Goal: Find specific page/section: Find specific page/section

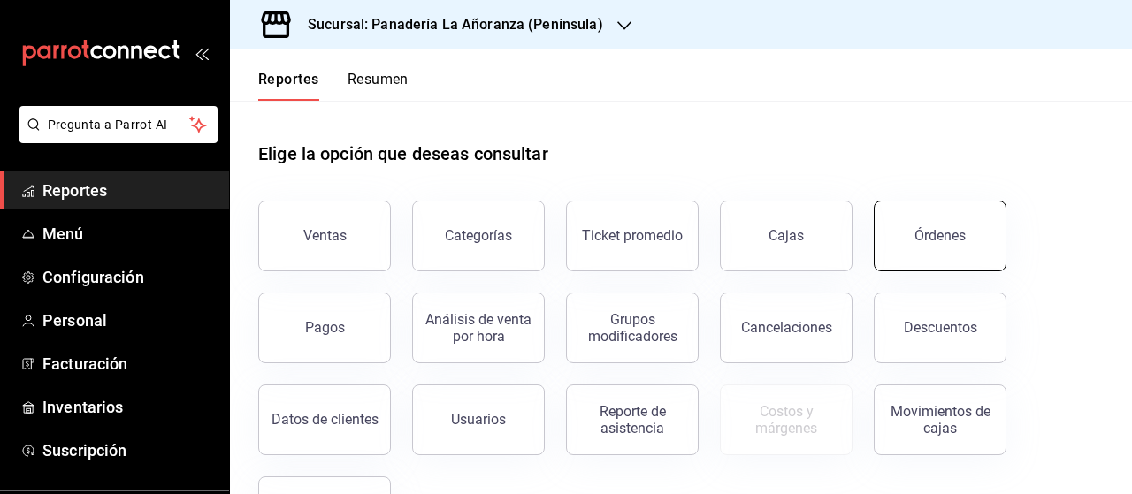
click at [950, 251] on button "Órdenes" at bounding box center [940, 236] width 133 height 71
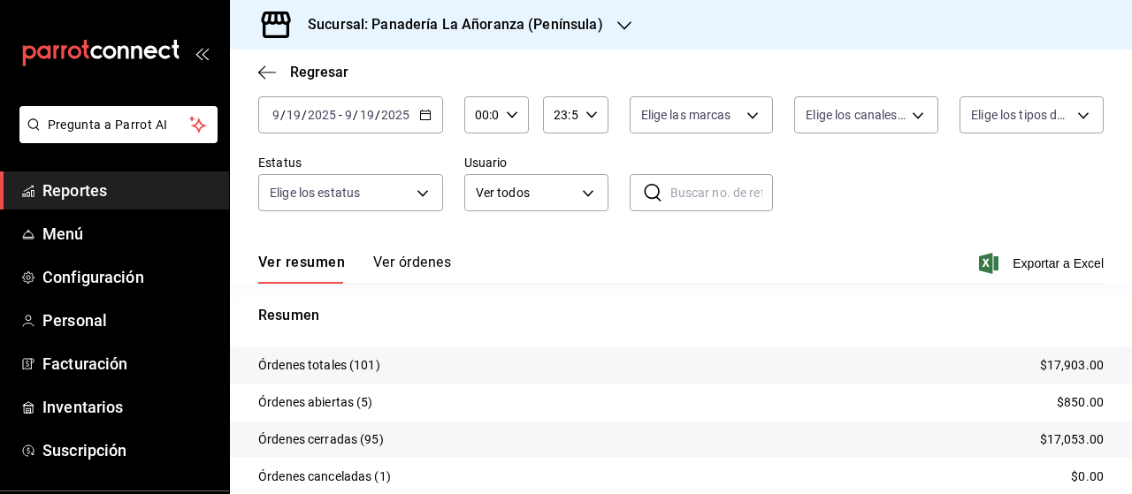
scroll to position [200, 0]
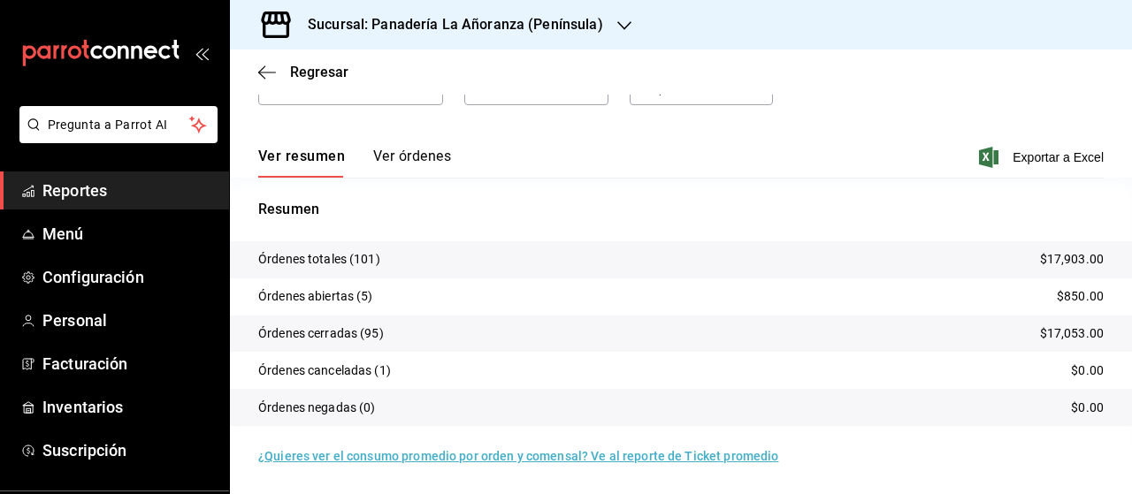
click at [617, 29] on icon "button" at bounding box center [624, 26] width 14 height 14
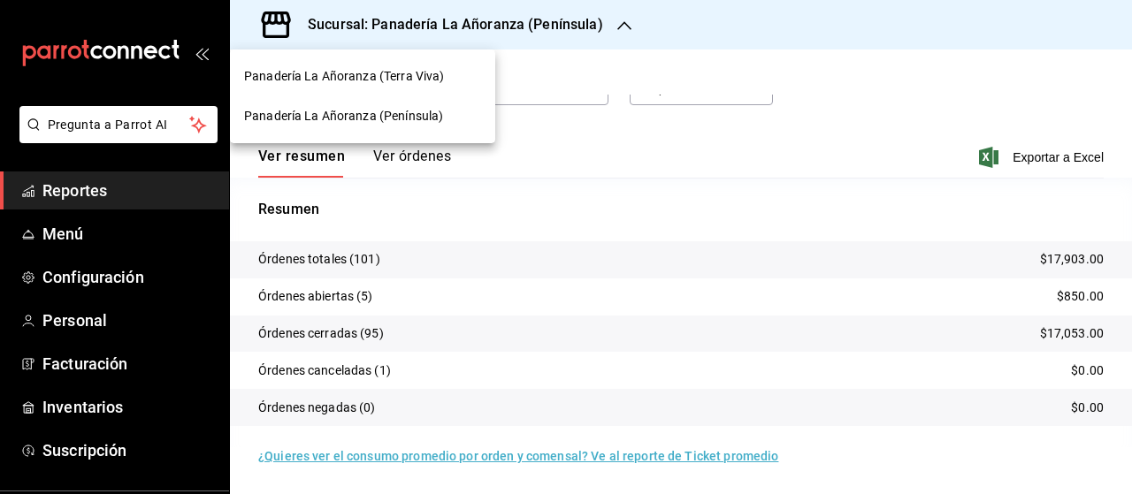
click at [429, 79] on span "Panadería La Añoranza (Terra Viva)" at bounding box center [344, 76] width 200 height 19
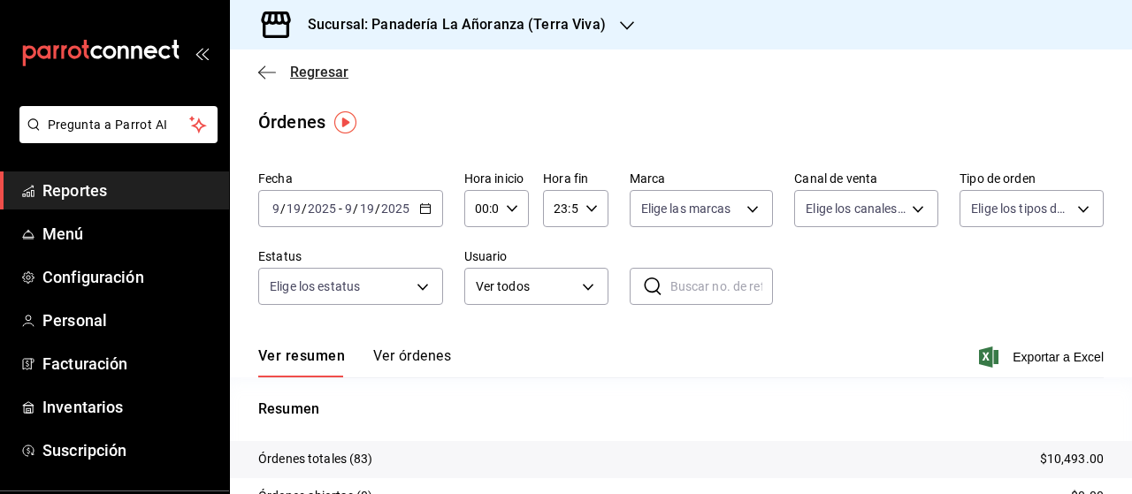
click at [259, 74] on icon "button" at bounding box center [267, 73] width 18 height 16
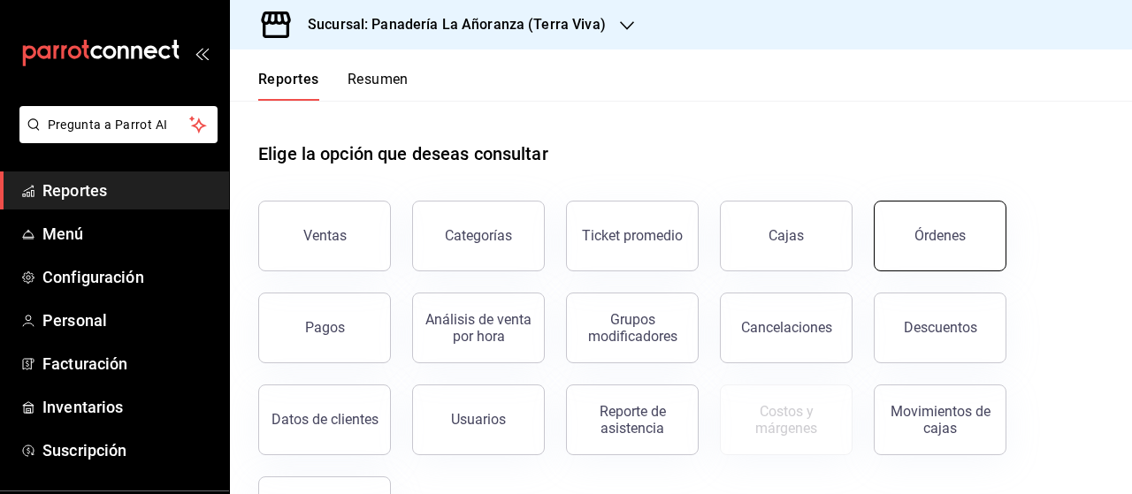
click at [911, 241] on button "Órdenes" at bounding box center [940, 236] width 133 height 71
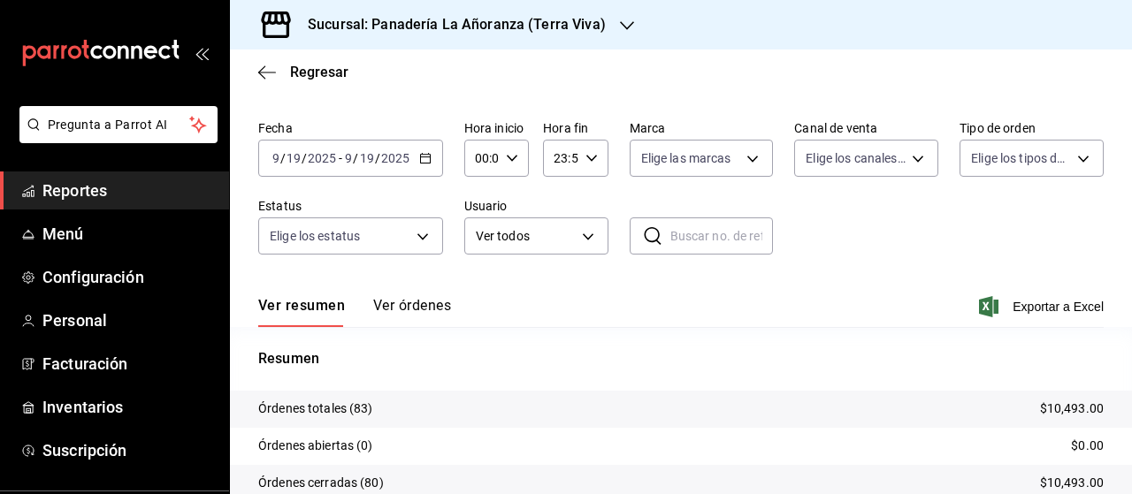
scroll to position [88, 0]
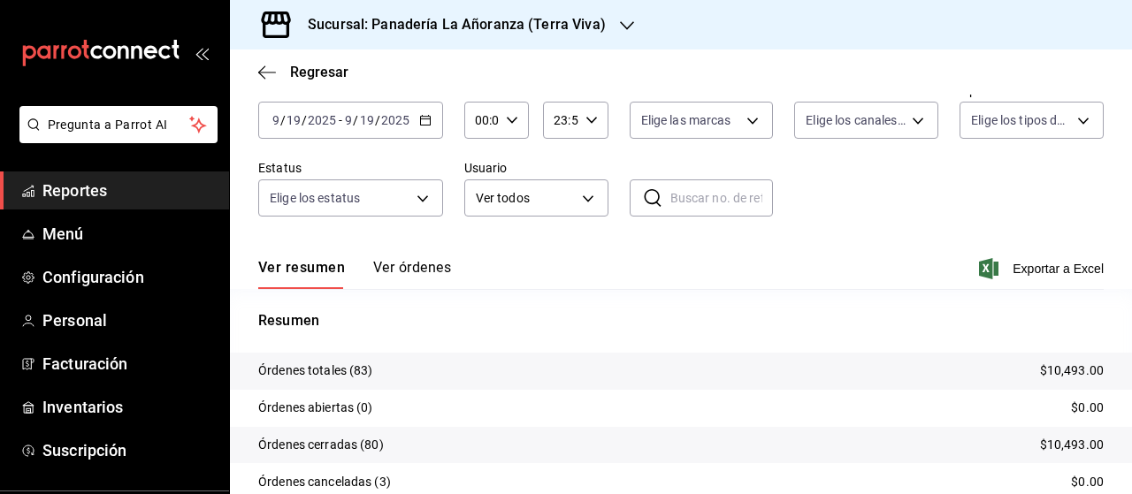
click at [557, 24] on h3 "Sucursal: Panadería La Añoranza (Terra Viva)" at bounding box center [450, 24] width 312 height 21
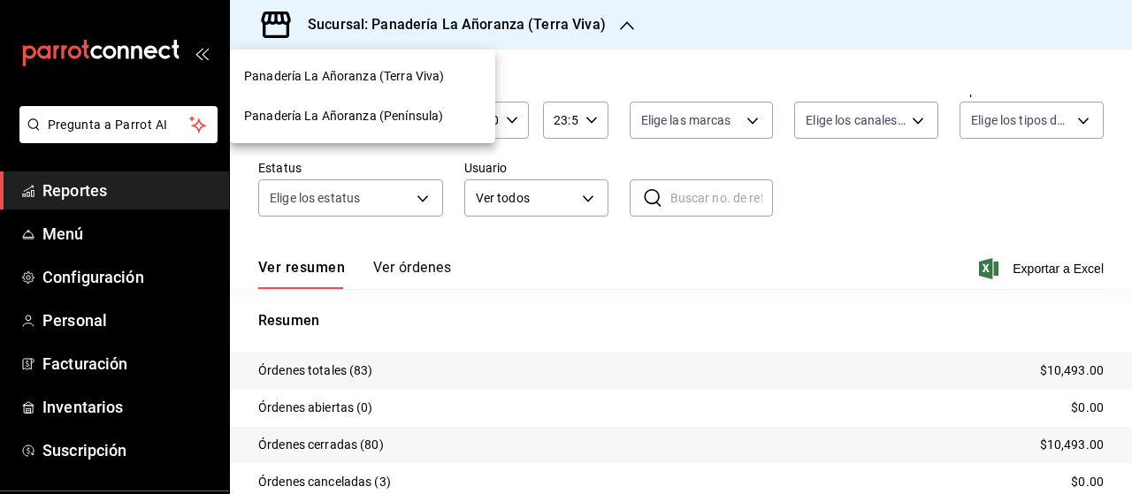
click at [421, 110] on span "Panadería La Añoranza (Península)" at bounding box center [343, 116] width 199 height 19
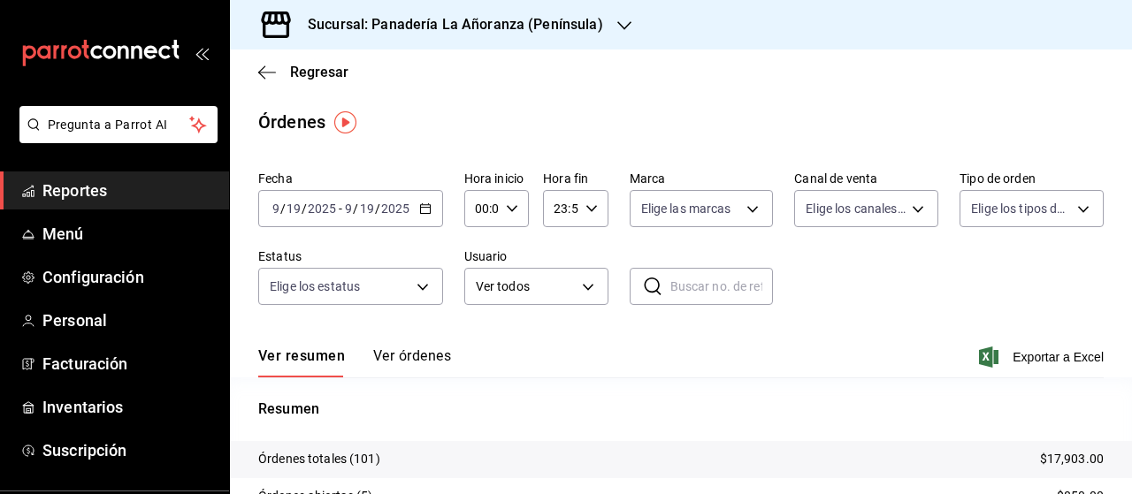
click at [725, 324] on div "Fecha [DATE] [DATE] - [DATE] [DATE] Hora inicio 00:00 Hora inicio Hora fin 23:5…" at bounding box center [680, 245] width 845 height 163
click at [410, 399] on p "Resumen" at bounding box center [680, 409] width 845 height 21
click at [95, 207] on link "Reportes" at bounding box center [114, 191] width 229 height 38
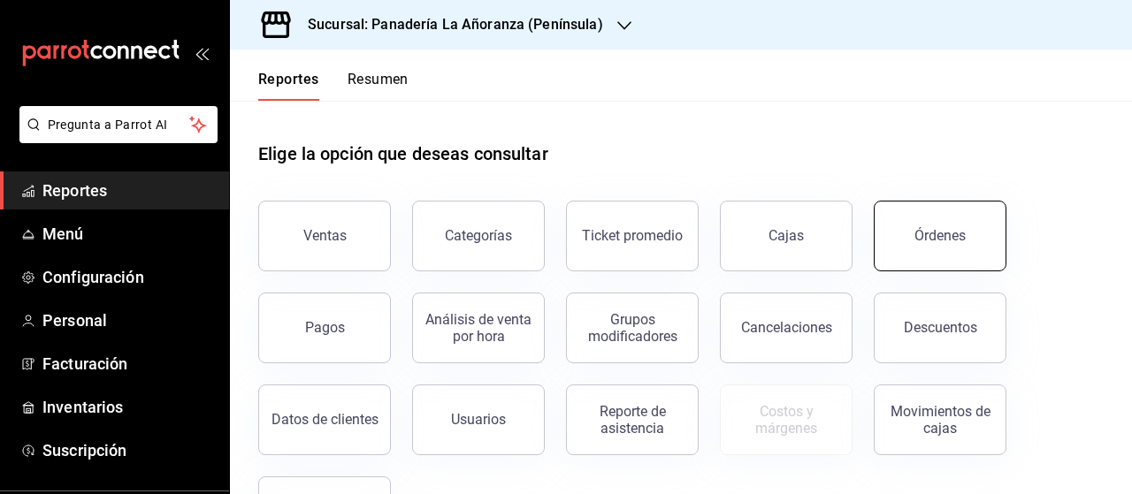
click at [954, 236] on div "Órdenes" at bounding box center [939, 235] width 51 height 17
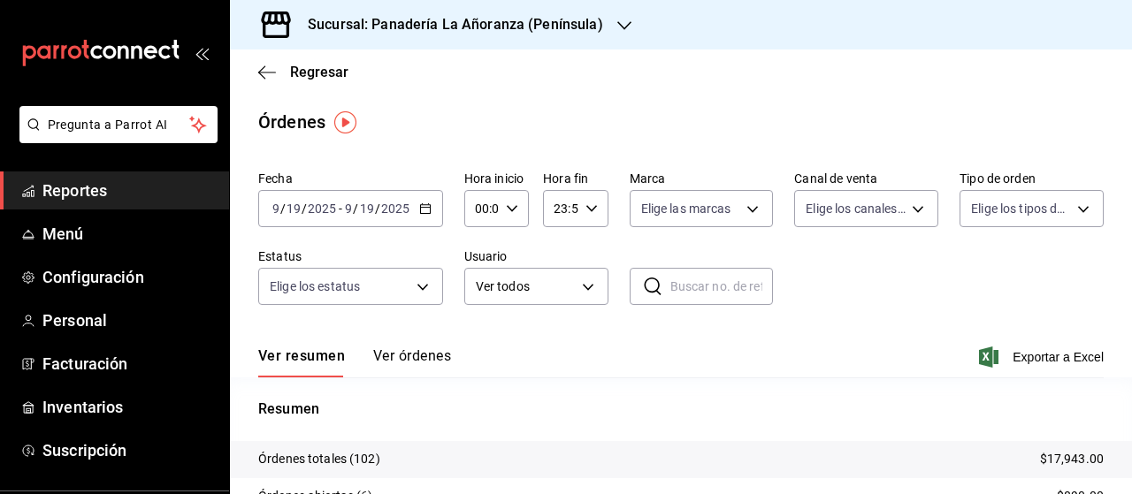
scroll to position [88, 0]
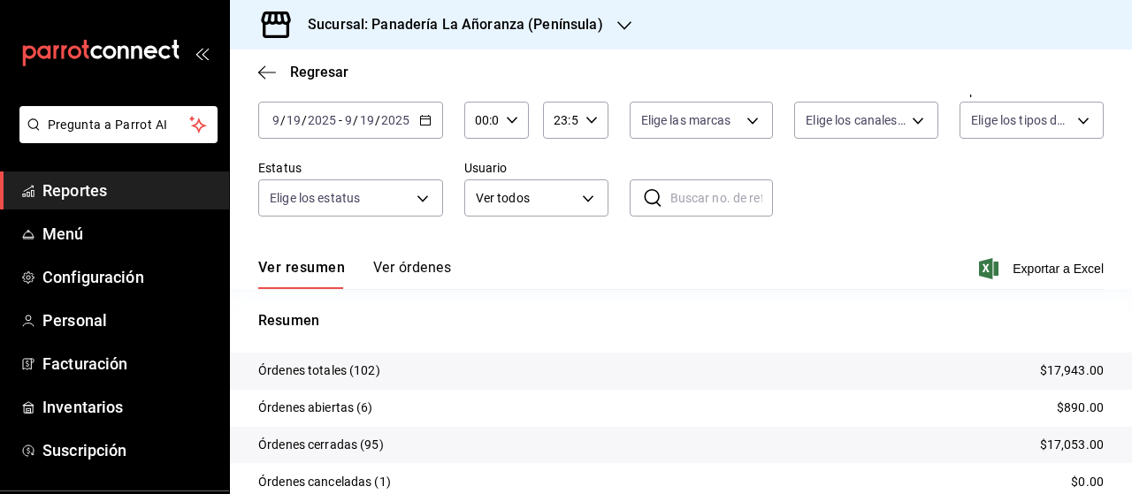
click at [380, 123] on input "2025" at bounding box center [395, 120] width 30 height 14
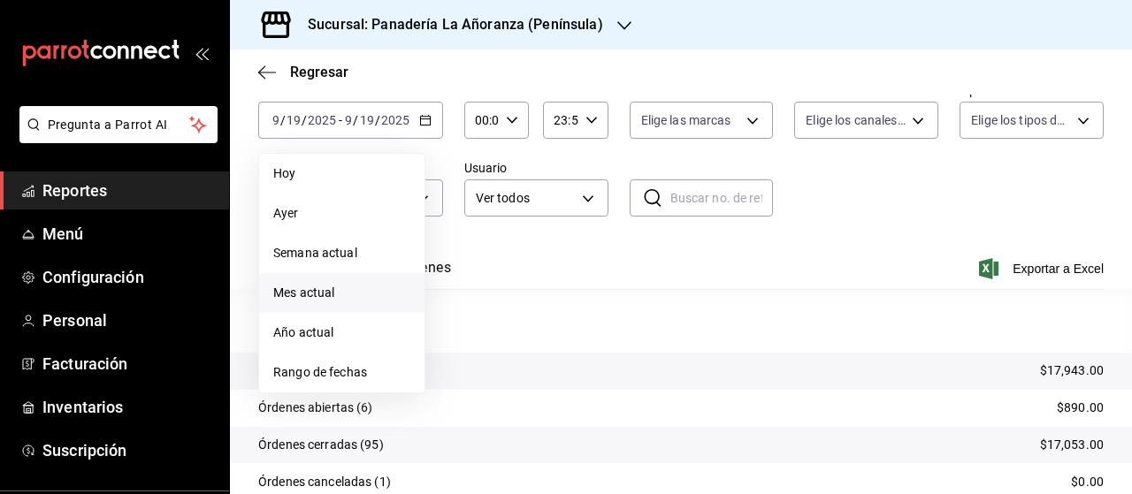
click at [304, 294] on span "Mes actual" at bounding box center [341, 293] width 137 height 19
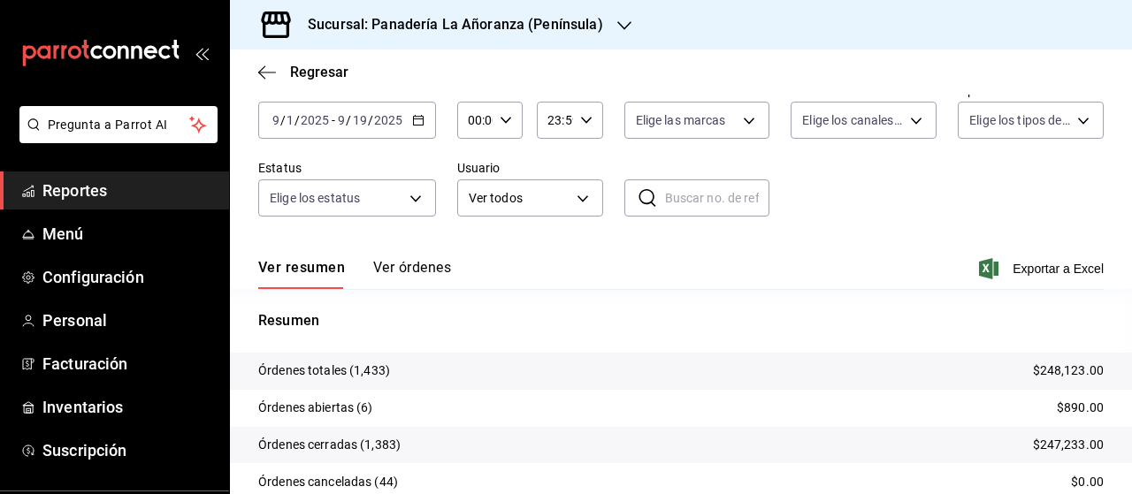
click at [44, 187] on span "Reportes" at bounding box center [128, 191] width 172 height 24
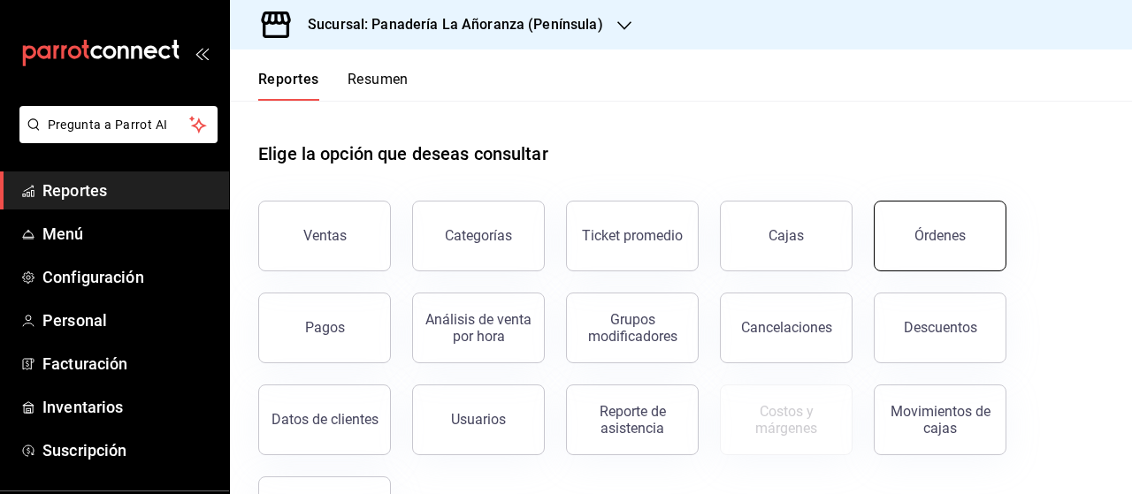
click at [927, 231] on div "Órdenes" at bounding box center [939, 235] width 51 height 17
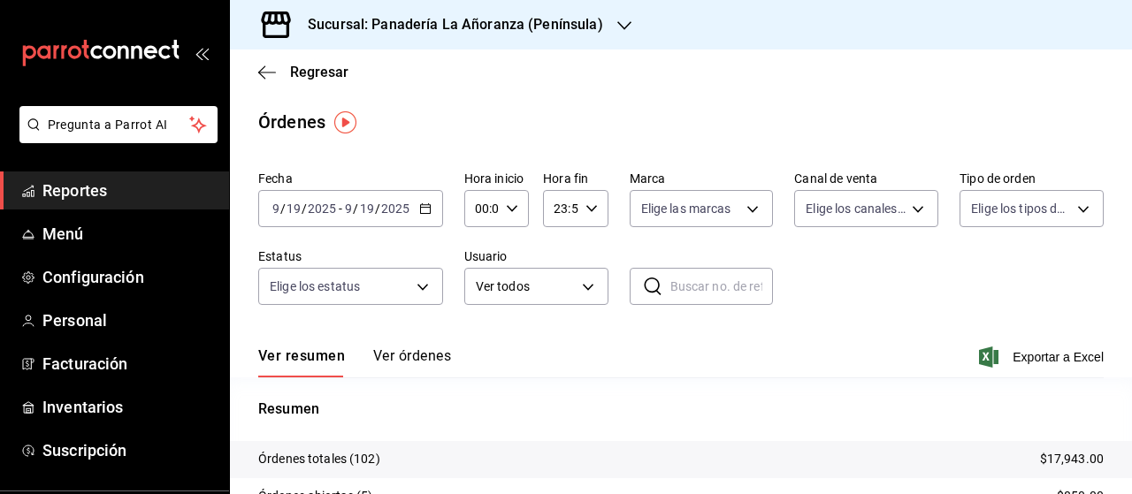
click at [416, 213] on div "[DATE] [DATE] - [DATE] [DATE]" at bounding box center [350, 208] width 185 height 37
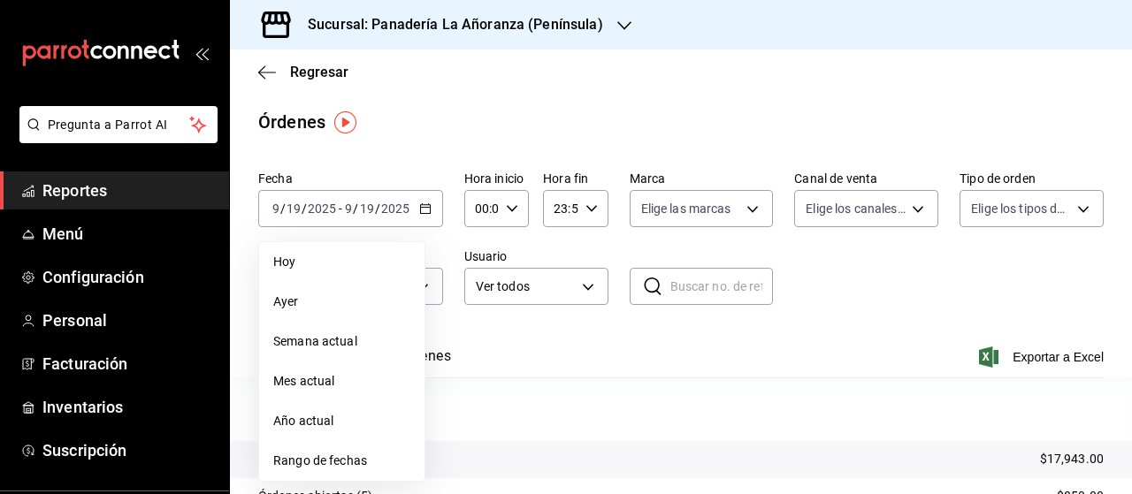
click at [309, 379] on span "Mes actual" at bounding box center [341, 381] width 137 height 19
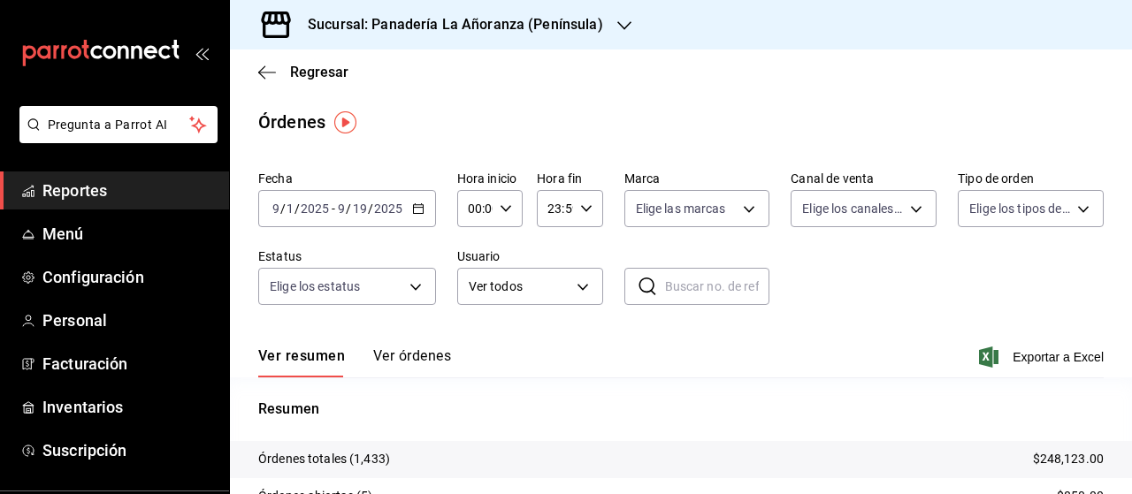
scroll to position [88, 0]
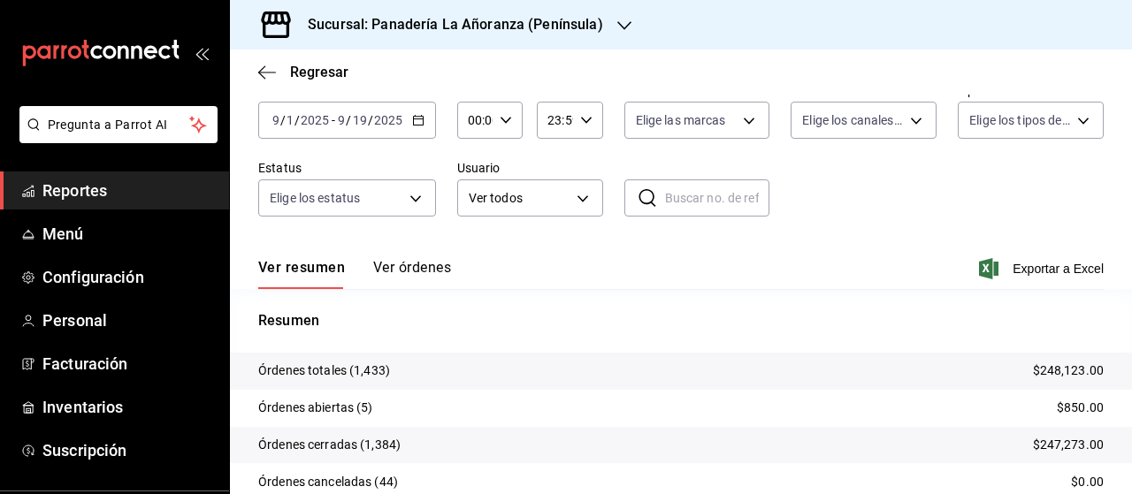
click at [608, 27] on div "Sucursal: Panadería La Añoranza (Península)" at bounding box center [441, 25] width 394 height 50
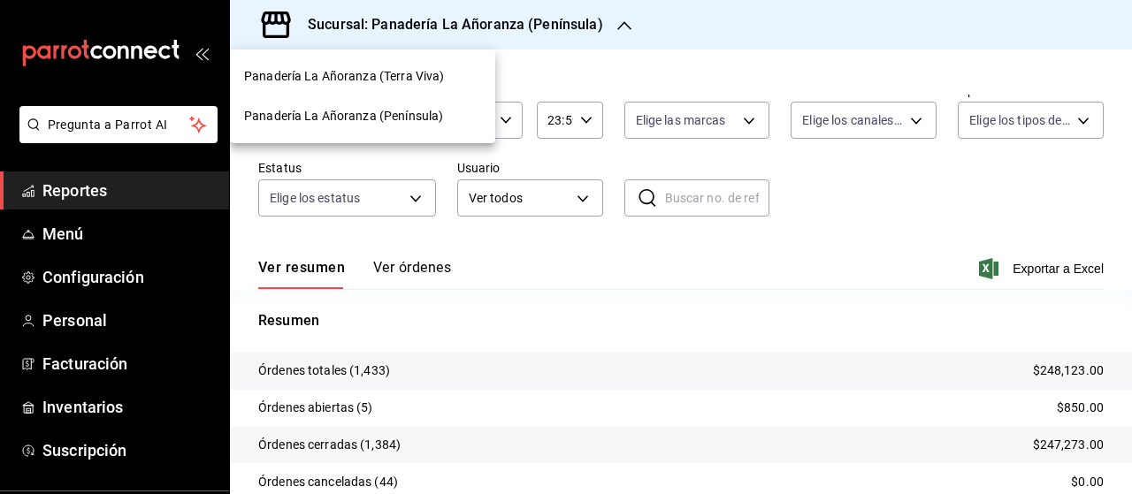
click at [432, 75] on span "Panadería La Añoranza (Terra Viva)" at bounding box center [344, 76] width 200 height 19
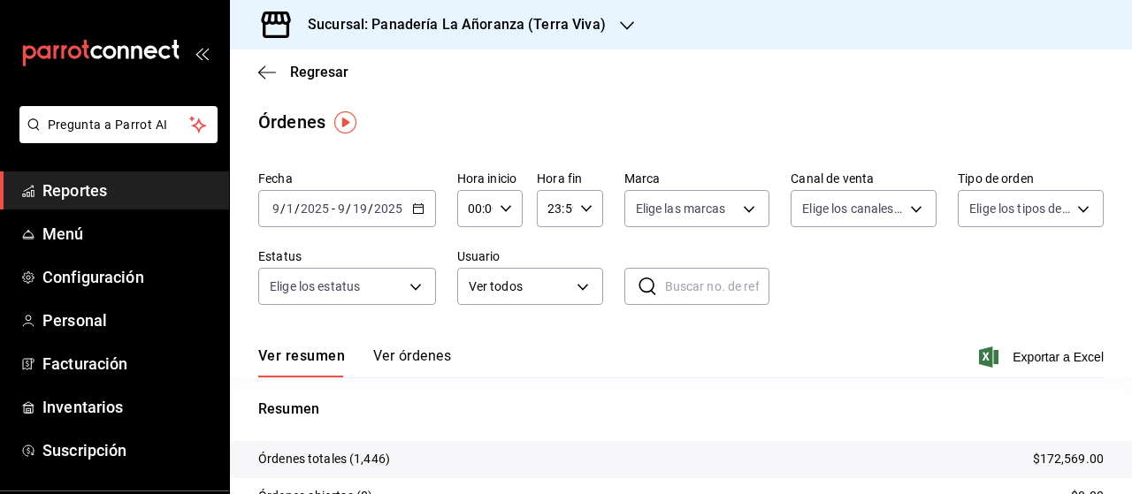
click at [58, 183] on span "Reportes" at bounding box center [128, 191] width 172 height 24
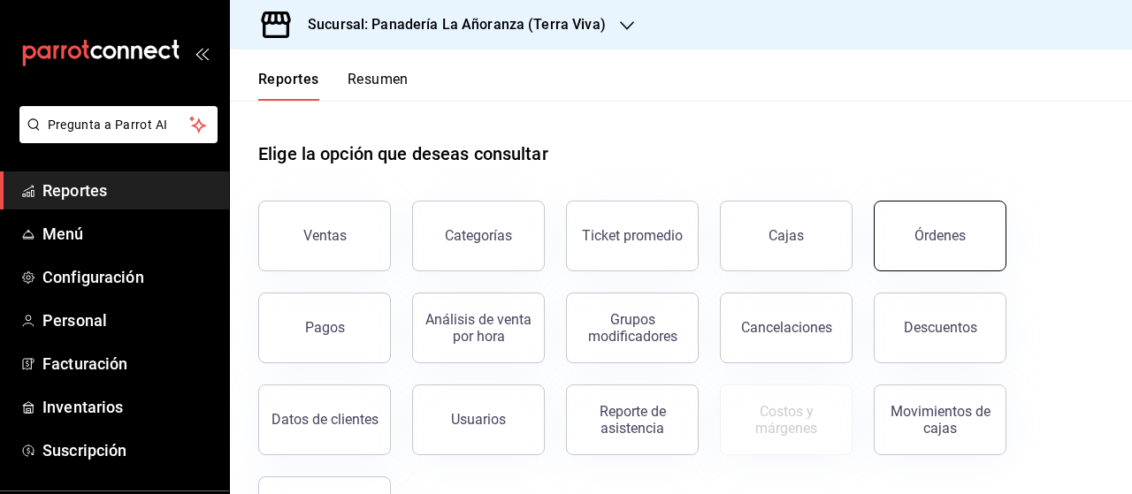
click at [927, 226] on button "Órdenes" at bounding box center [940, 236] width 133 height 71
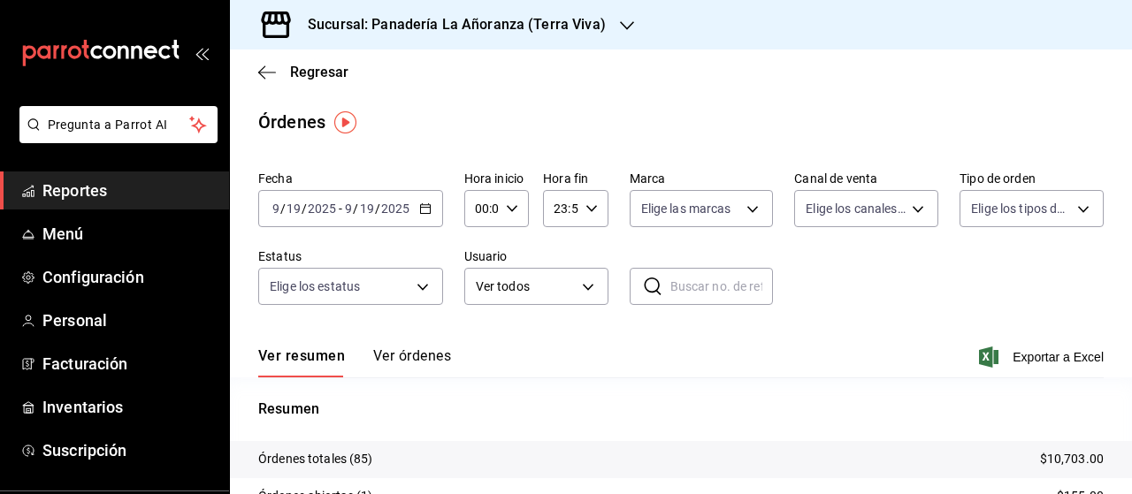
click at [620, 33] on icon "button" at bounding box center [627, 26] width 14 height 14
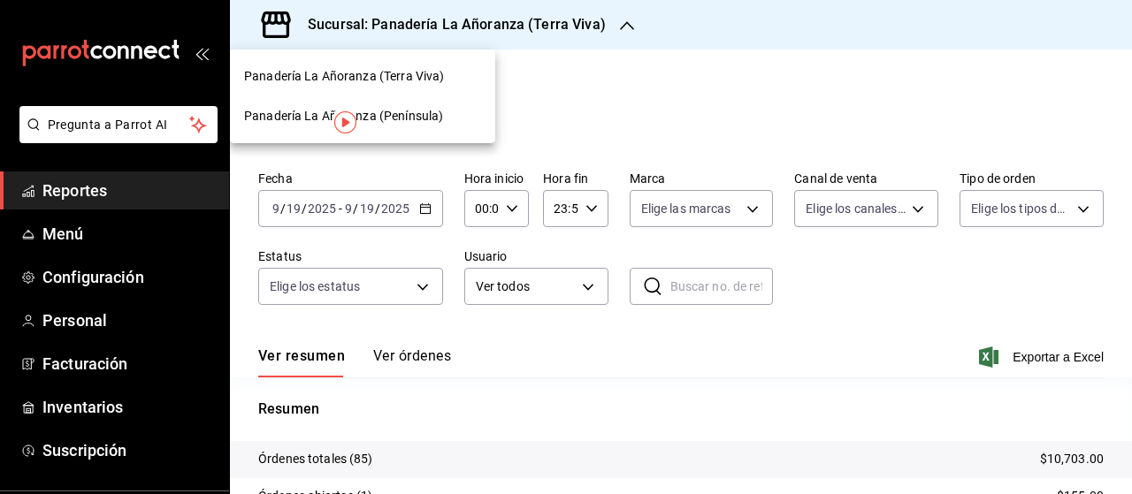
click at [403, 117] on span "Panadería La Añoranza (Península)" at bounding box center [343, 116] width 199 height 19
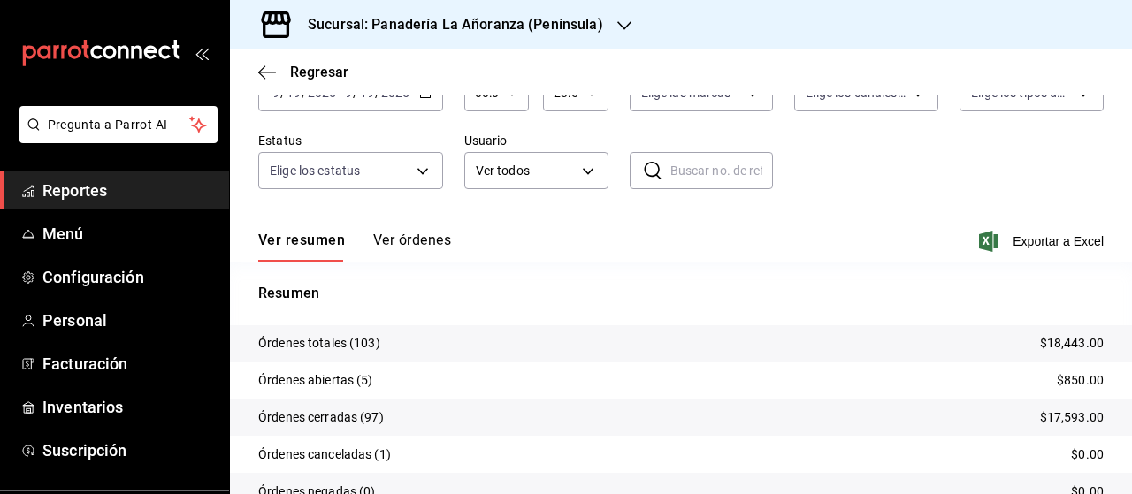
scroll to position [88, 0]
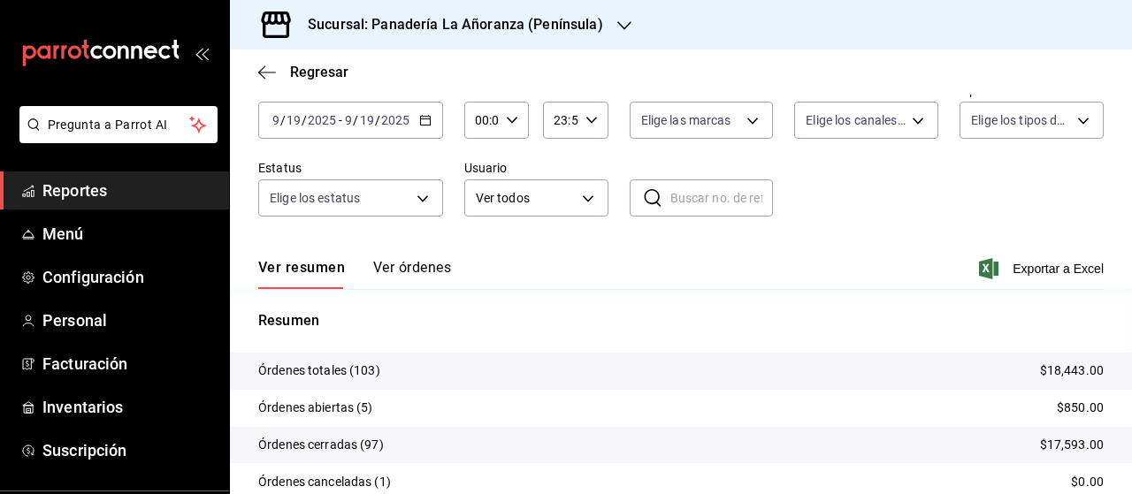
click at [610, 32] on div "Sucursal: Panadería La Añoranza (Península)" at bounding box center [441, 25] width 394 height 50
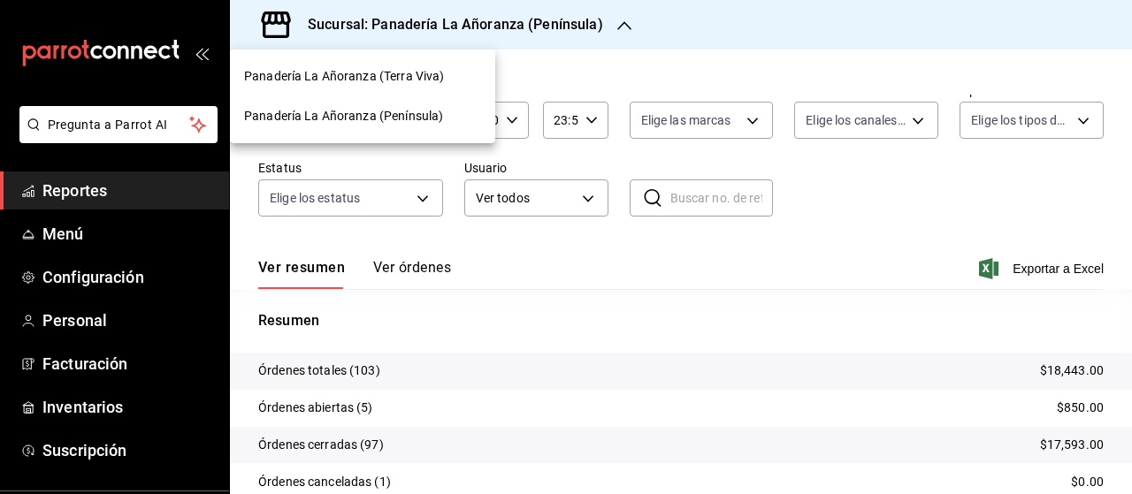
click at [400, 74] on span "Panadería La Añoranza (Terra Viva)" at bounding box center [344, 76] width 200 height 19
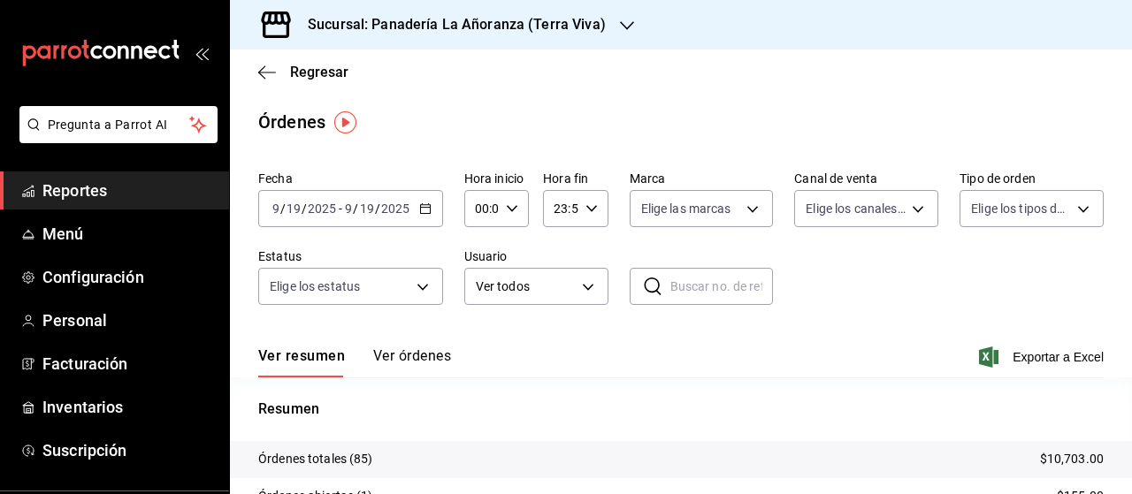
click at [92, 190] on span "Reportes" at bounding box center [128, 191] width 172 height 24
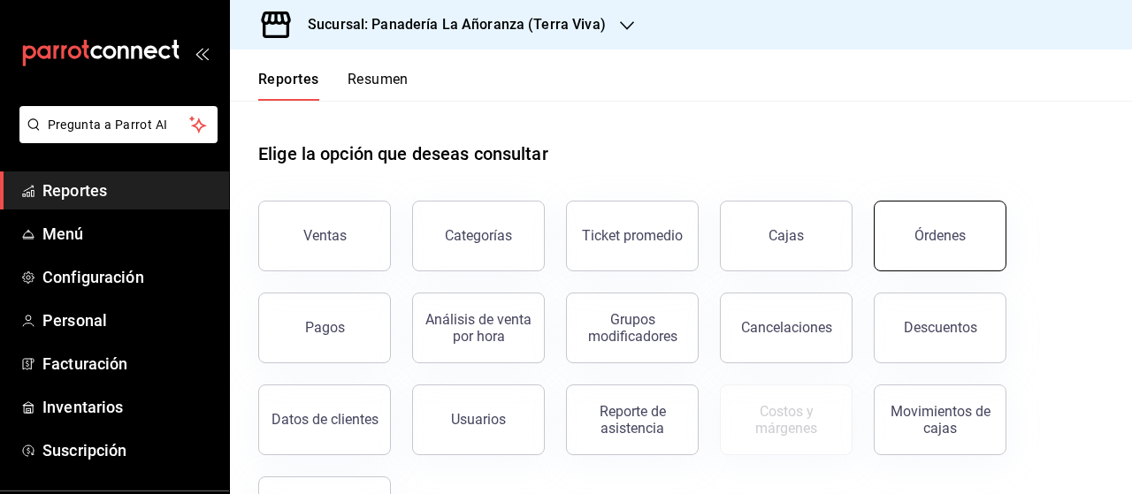
click at [905, 245] on button "Órdenes" at bounding box center [940, 236] width 133 height 71
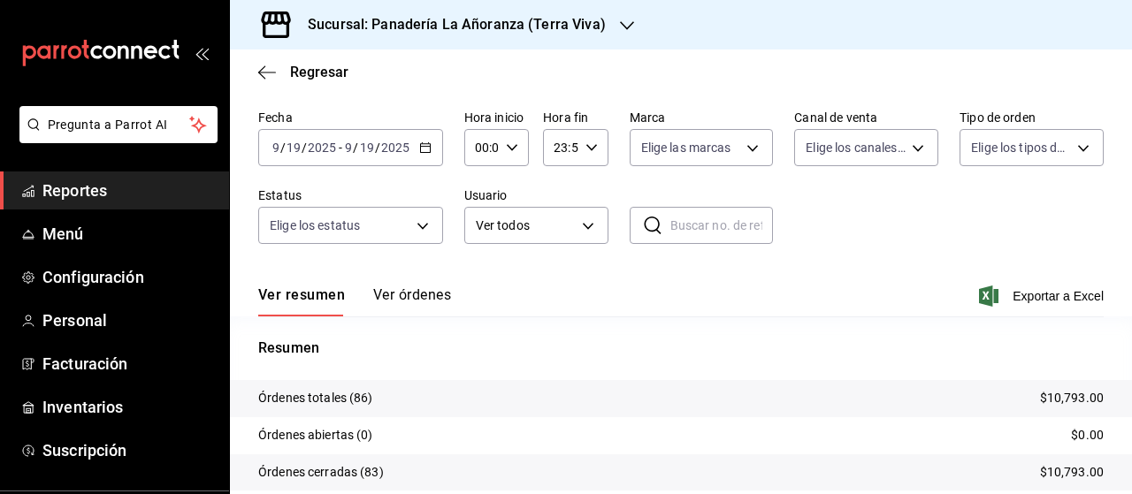
scroll to position [88, 0]
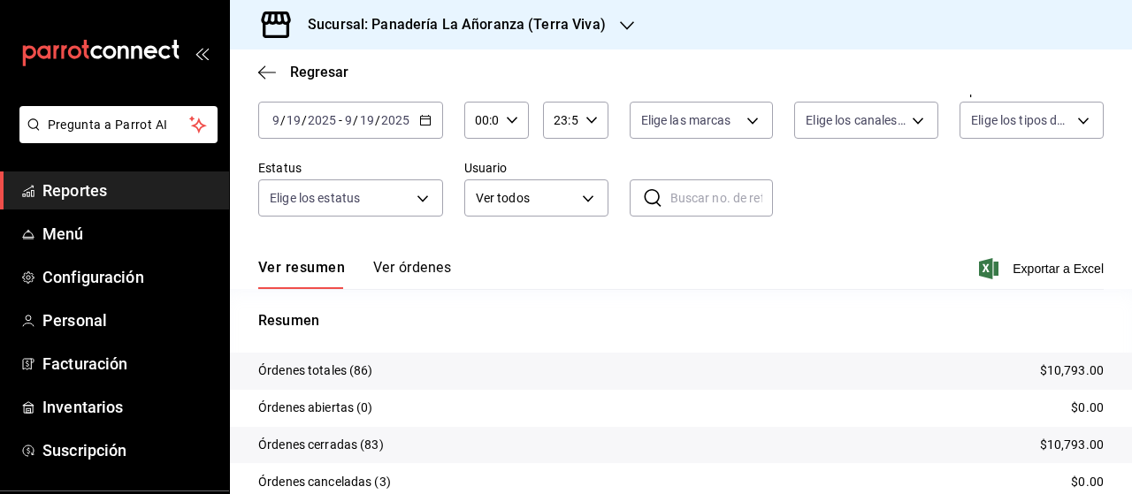
click at [622, 26] on icon "button" at bounding box center [627, 25] width 14 height 9
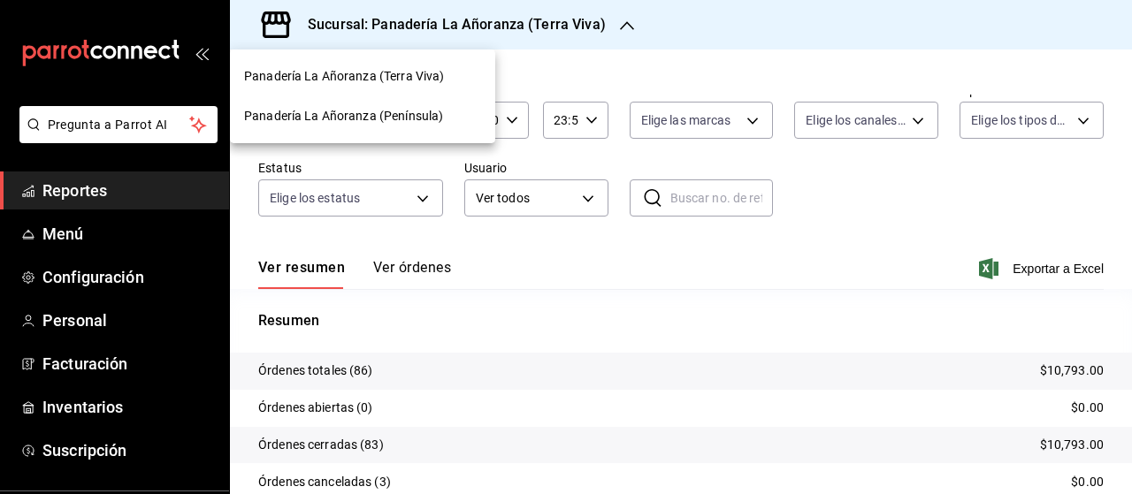
click at [423, 120] on span "Panadería La Añoranza (Península)" at bounding box center [343, 116] width 199 height 19
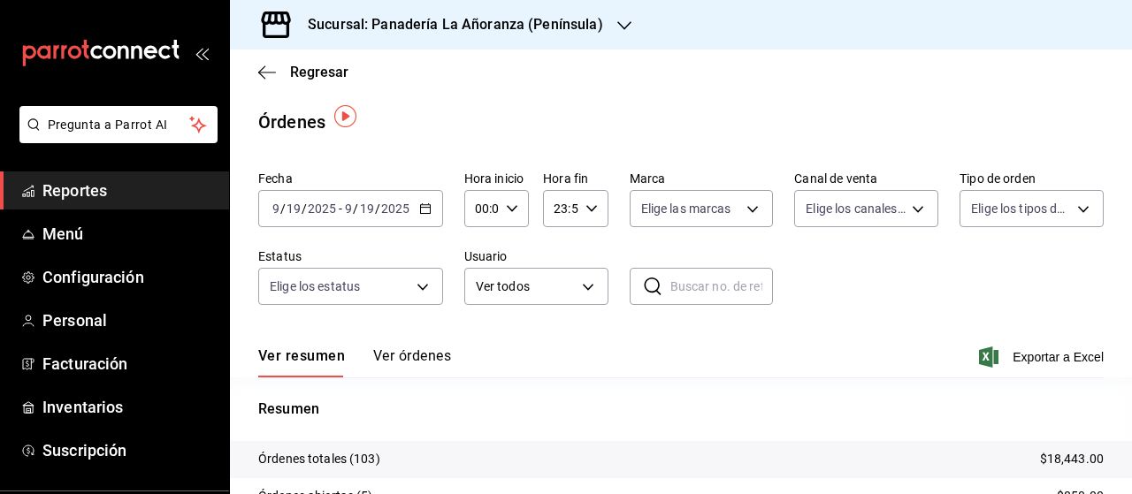
scroll to position [88, 0]
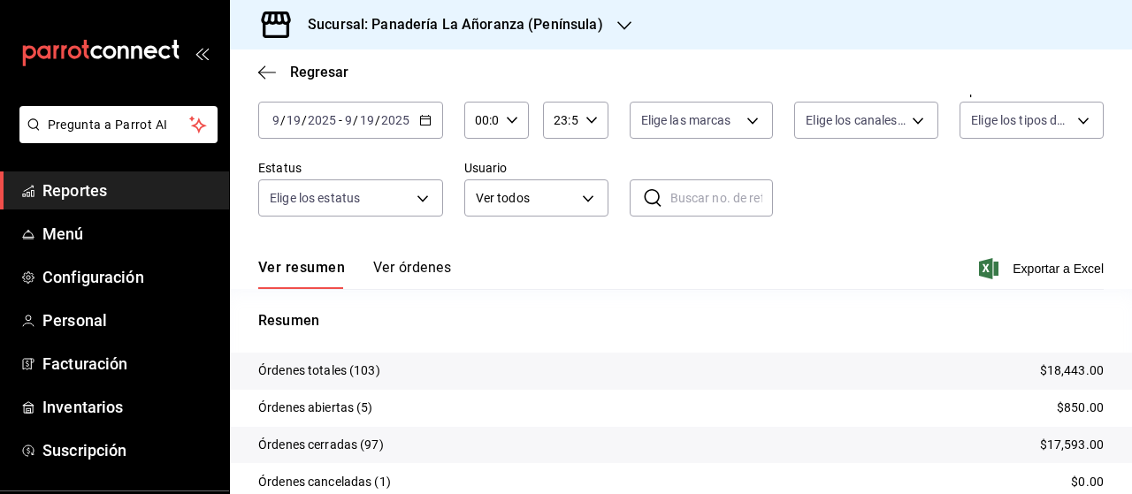
click at [99, 184] on span "Reportes" at bounding box center [128, 191] width 172 height 24
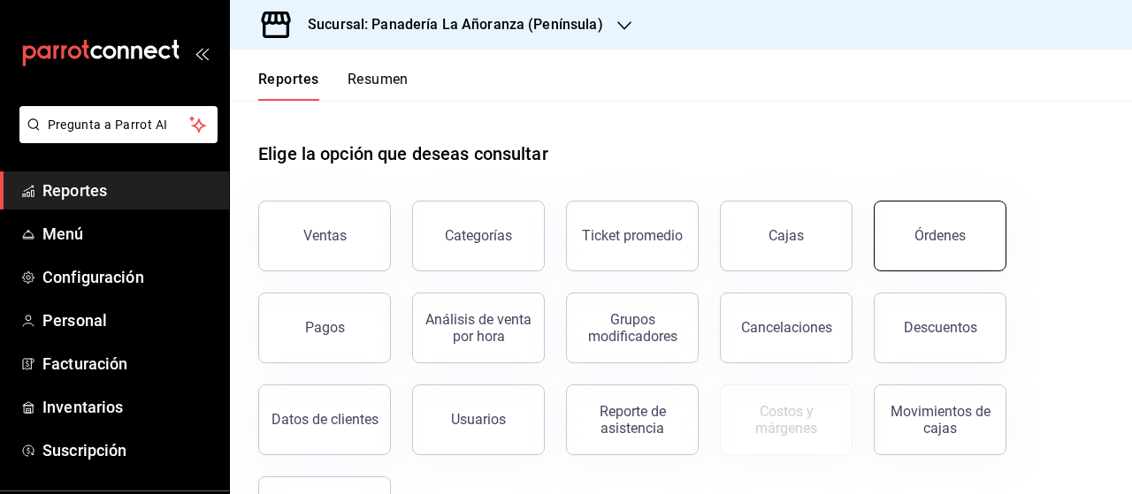
click at [919, 247] on button "Órdenes" at bounding box center [940, 236] width 133 height 71
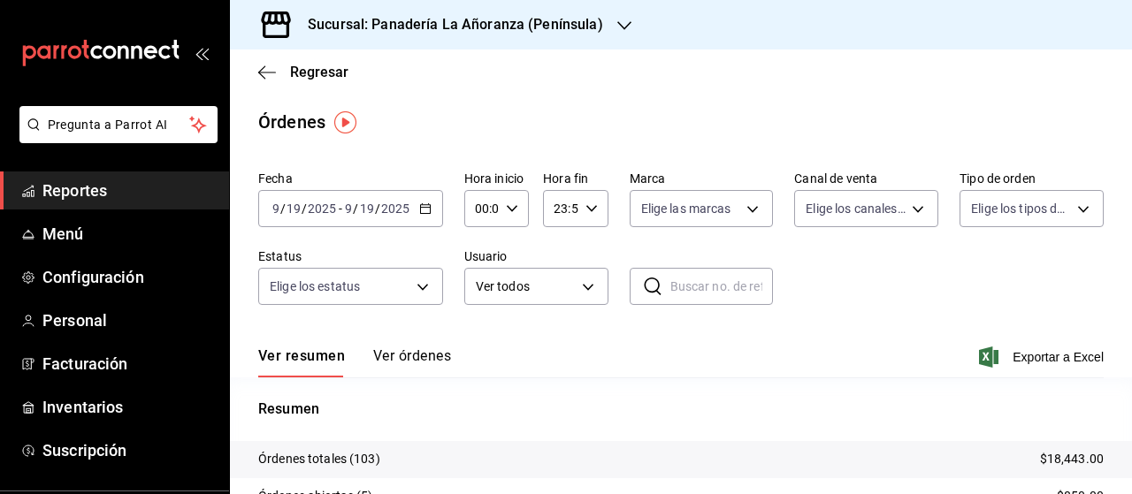
click at [113, 197] on span "Reportes" at bounding box center [128, 191] width 172 height 24
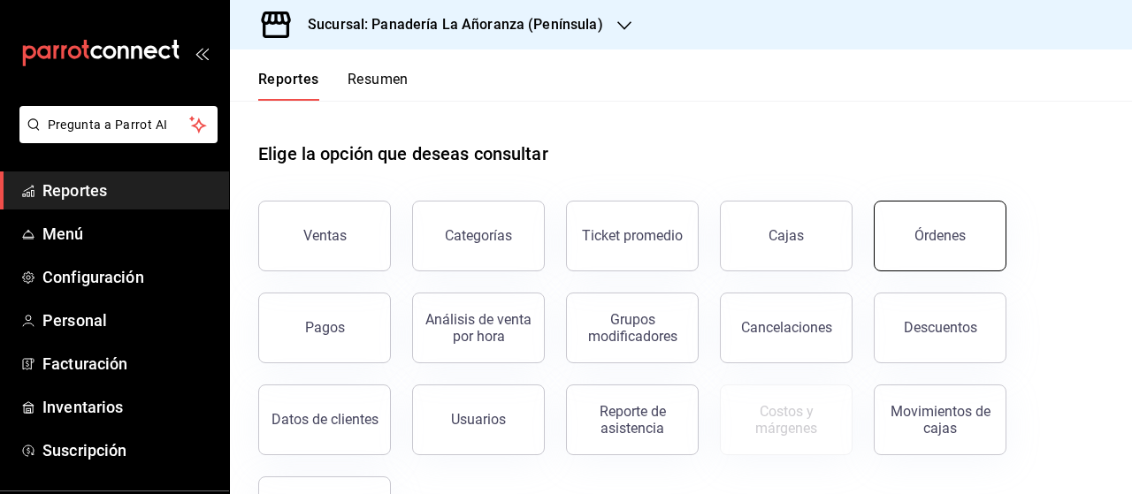
click at [919, 218] on button "Órdenes" at bounding box center [940, 236] width 133 height 71
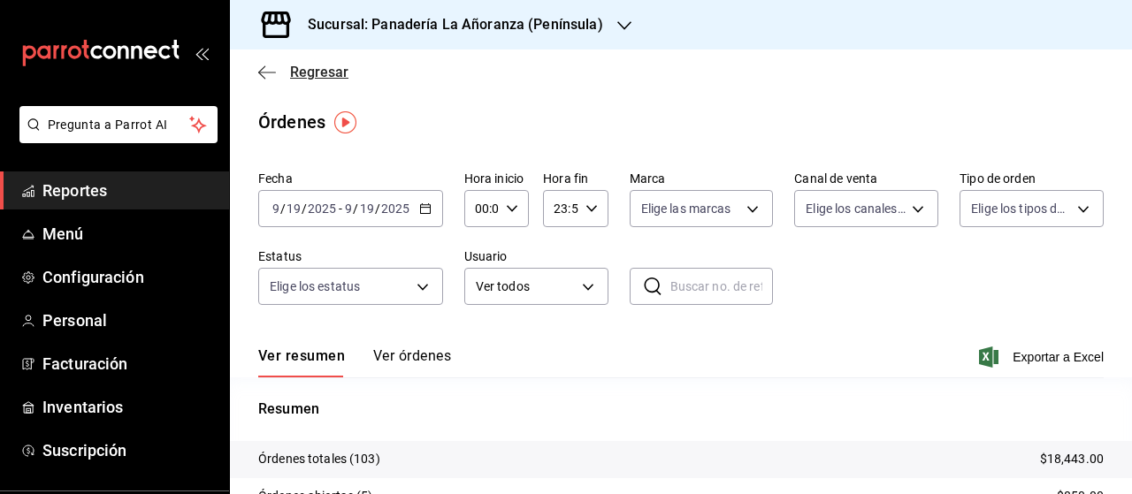
click at [271, 70] on icon "button" at bounding box center [267, 73] width 18 height 16
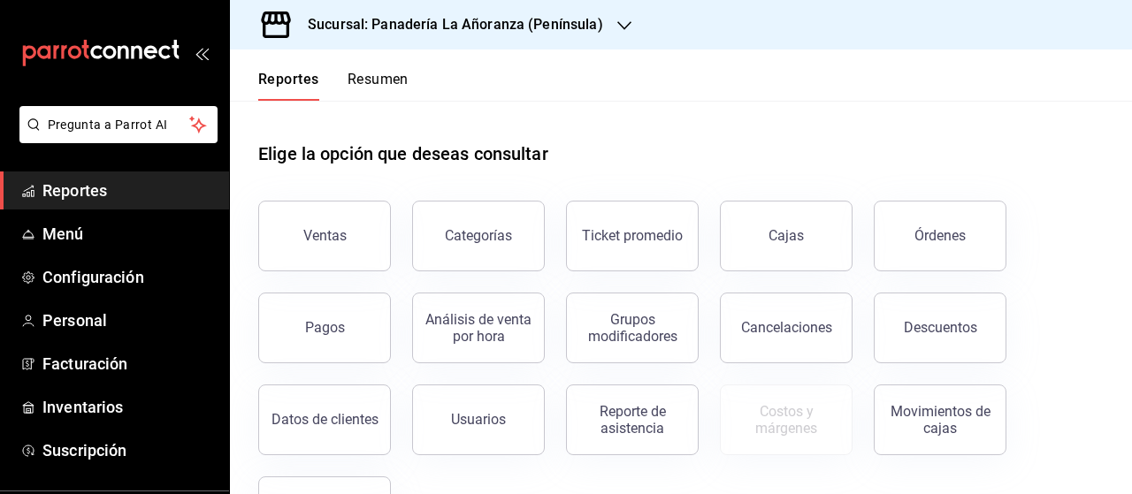
click at [367, 80] on button "Resumen" at bounding box center [377, 86] width 61 height 30
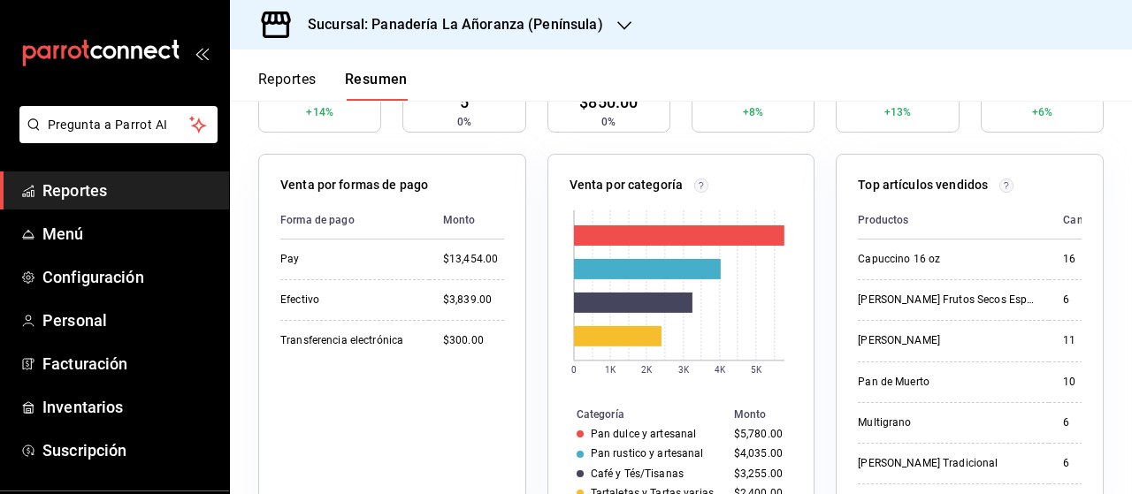
scroll to position [177, 0]
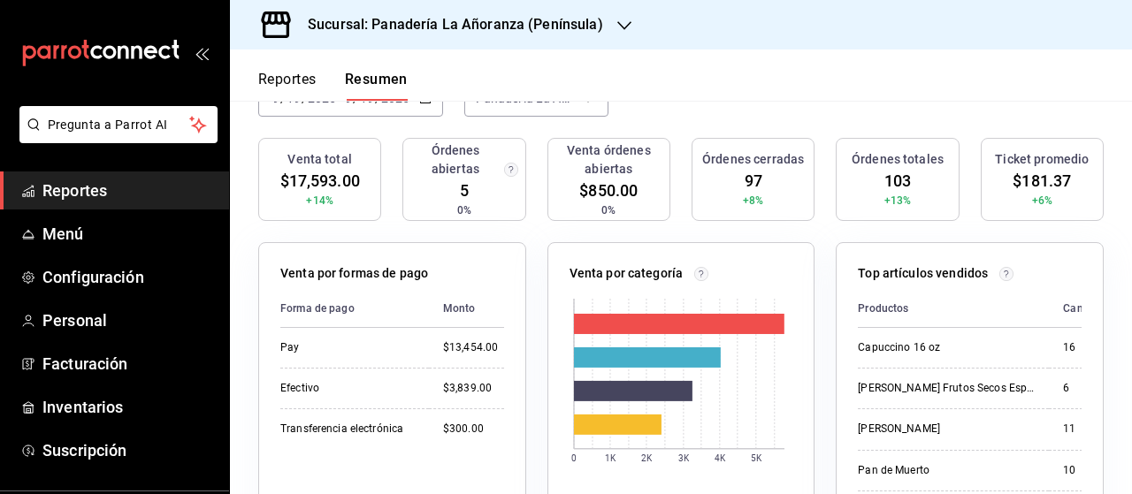
click at [620, 17] on div at bounding box center [624, 25] width 14 height 19
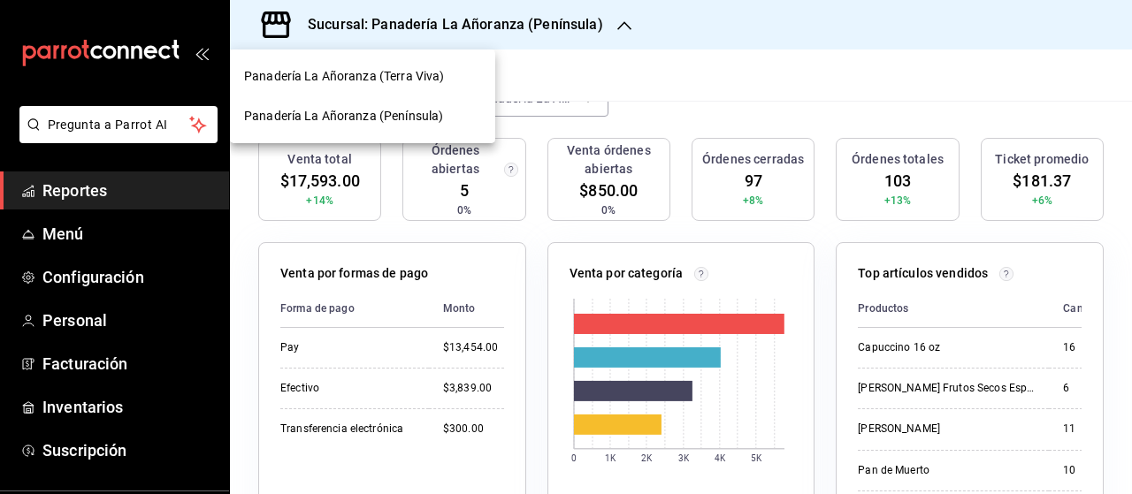
click at [417, 82] on span "Panadería La Añoranza (Terra Viva)" at bounding box center [344, 76] width 200 height 19
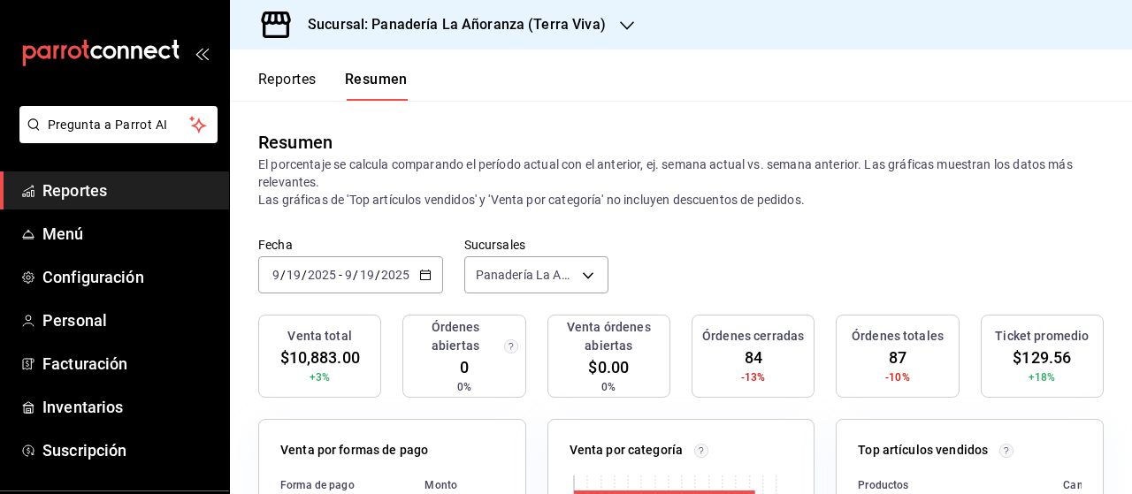
scroll to position [88, 0]
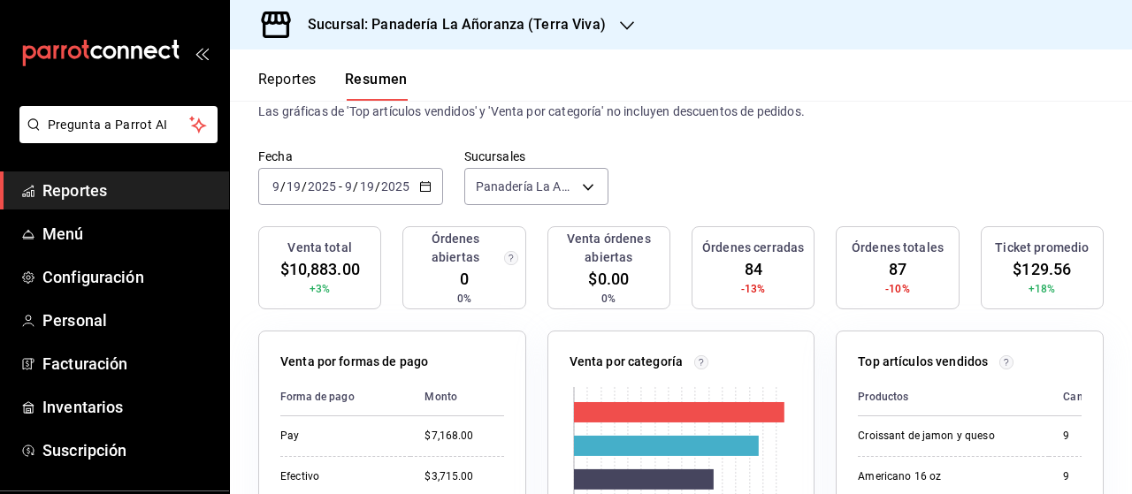
click at [60, 188] on span "Reportes" at bounding box center [128, 191] width 172 height 24
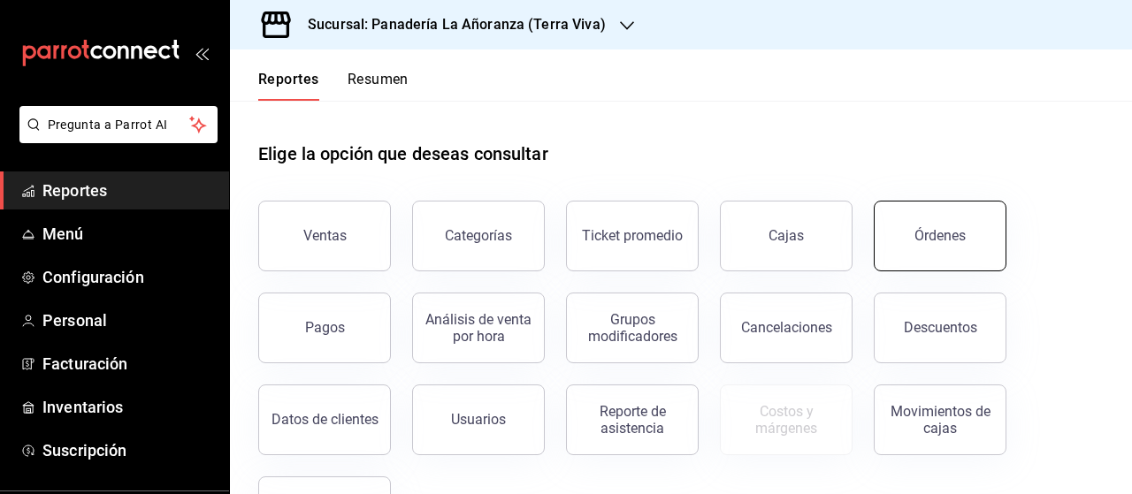
click at [951, 252] on button "Órdenes" at bounding box center [940, 236] width 133 height 71
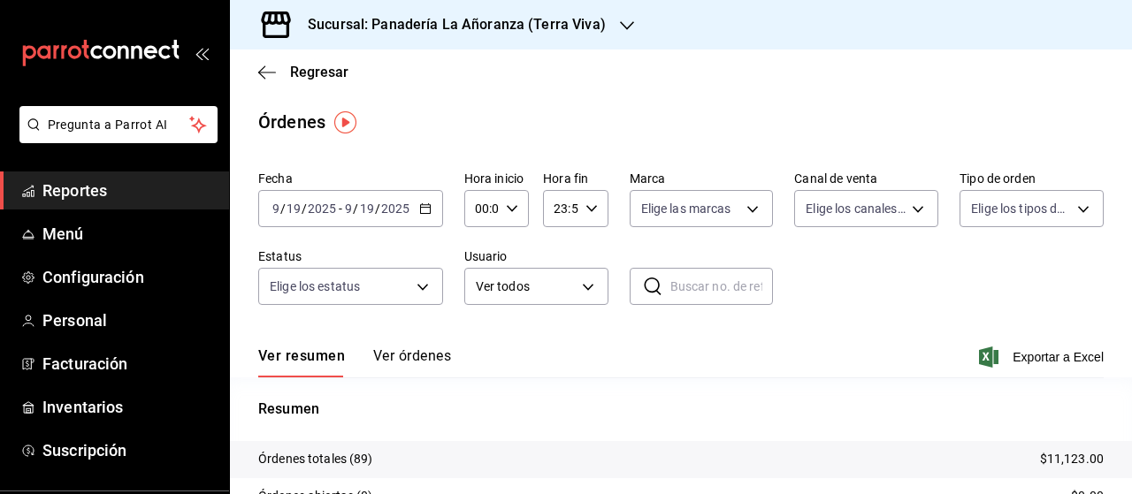
click at [622, 29] on icon "button" at bounding box center [627, 26] width 14 height 14
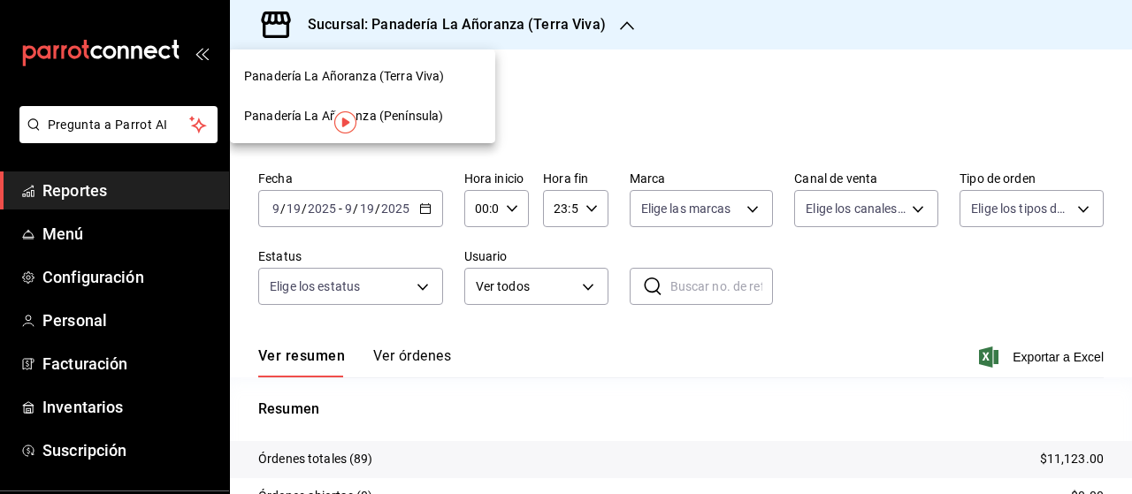
click at [437, 119] on span "Panadería La Añoranza (Península)" at bounding box center [343, 116] width 199 height 19
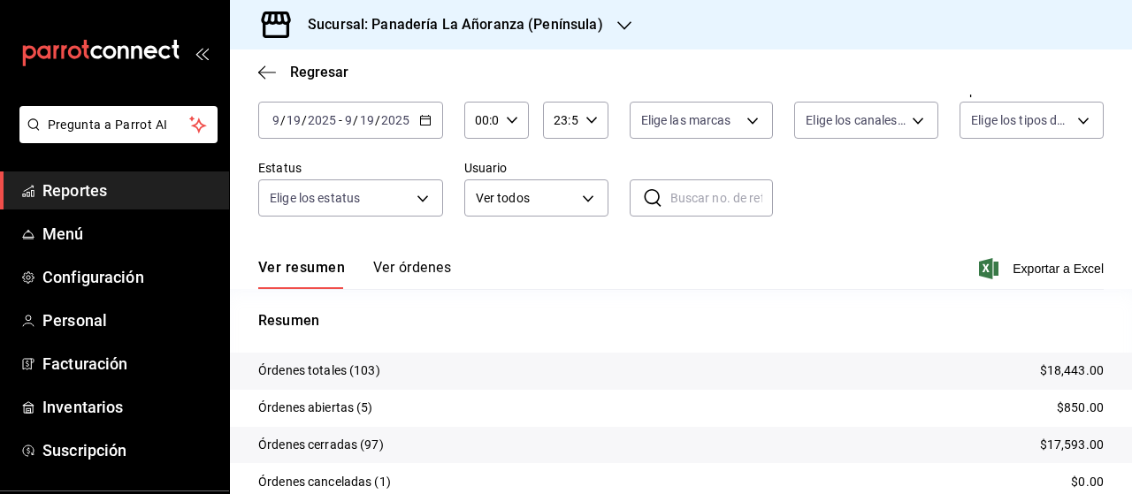
scroll to position [177, 0]
